Goal: Information Seeking & Learning: Check status

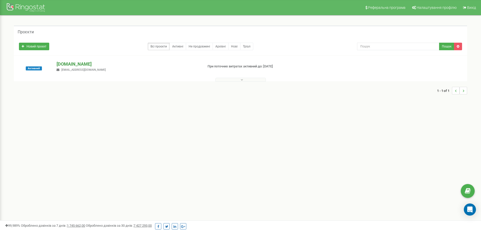
click at [76, 62] on p "[DOMAIN_NAME]" at bounding box center [128, 64] width 143 height 7
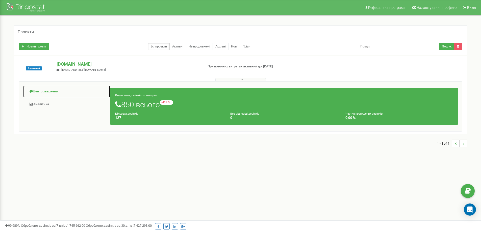
click at [48, 90] on link "Центр звернень" at bounding box center [66, 91] width 87 height 12
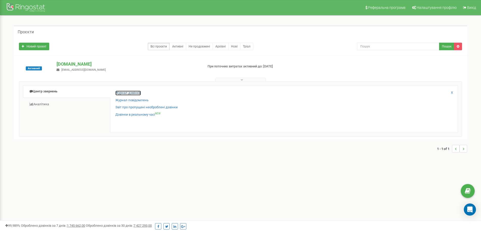
click at [127, 92] on link "Журнал дзвінків" at bounding box center [127, 93] width 25 height 5
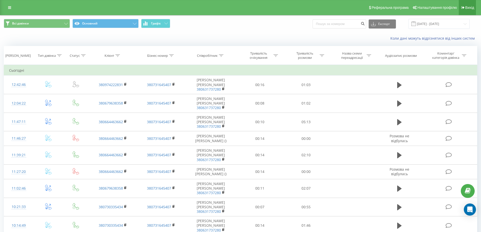
click at [469, 8] on span "Вихід" at bounding box center [469, 8] width 9 height 4
